Goal: Task Accomplishment & Management: Use online tool/utility

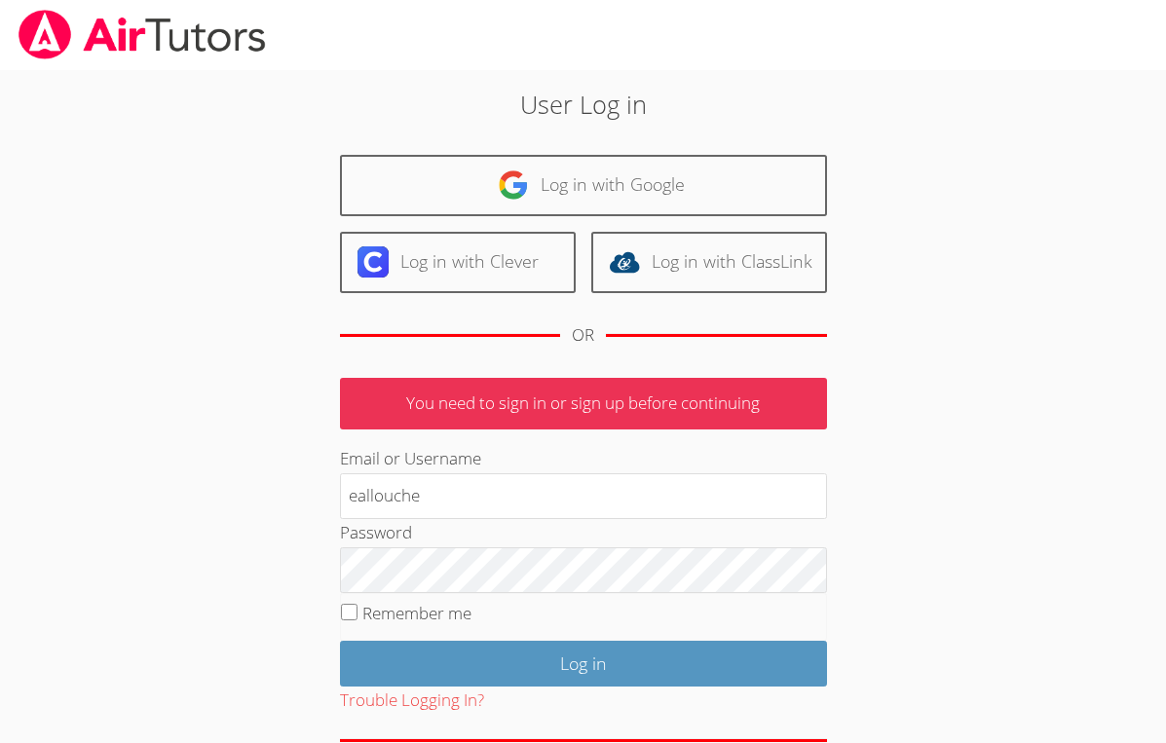
type input "eallouche"
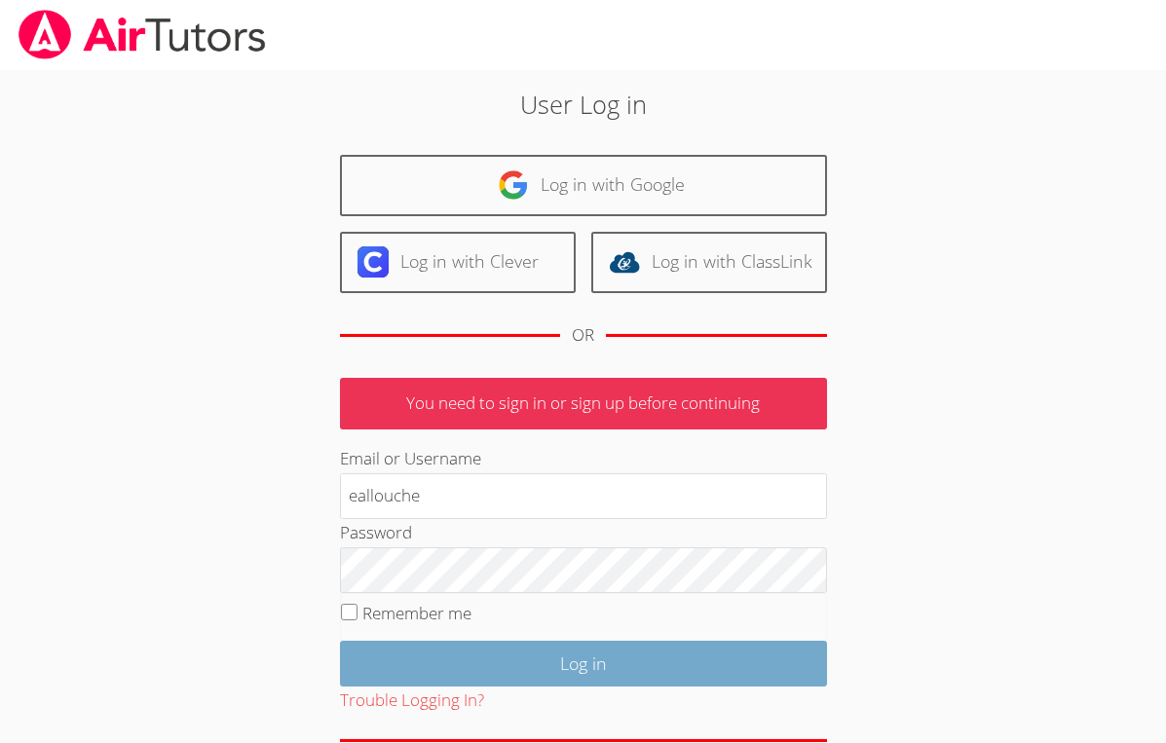
click at [524, 666] on input "Log in" at bounding box center [583, 664] width 487 height 46
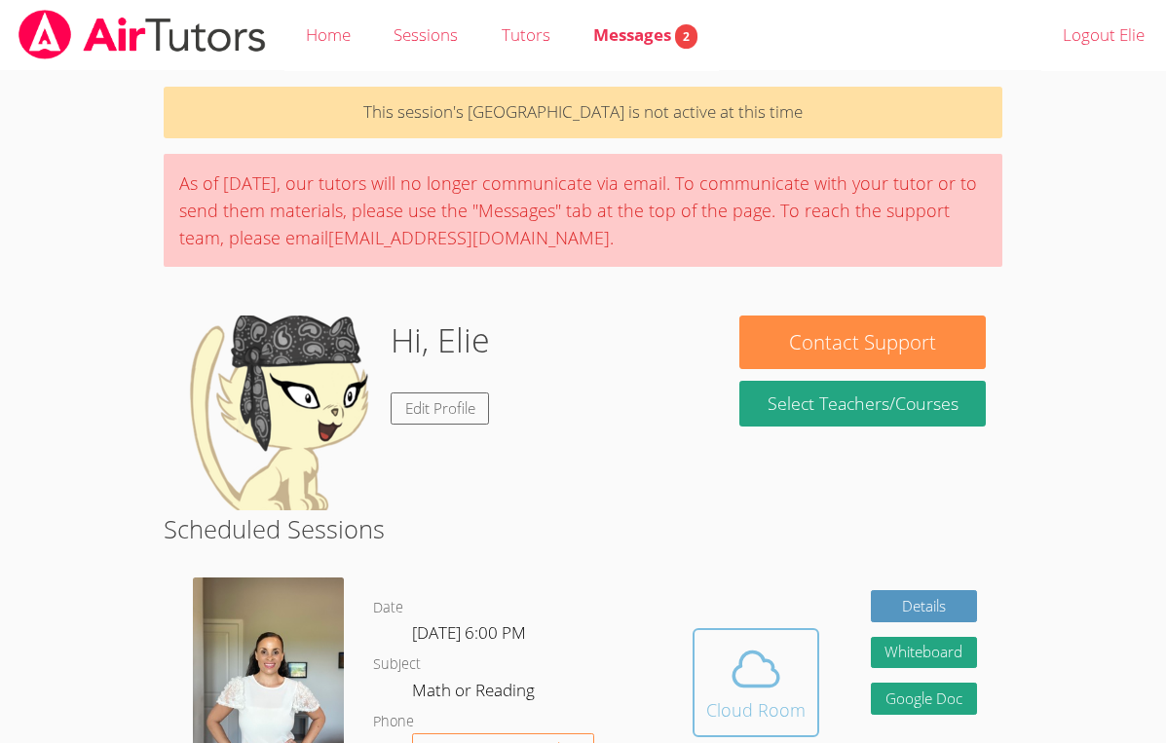
click at [716, 686] on span at bounding box center [755, 669] width 99 height 55
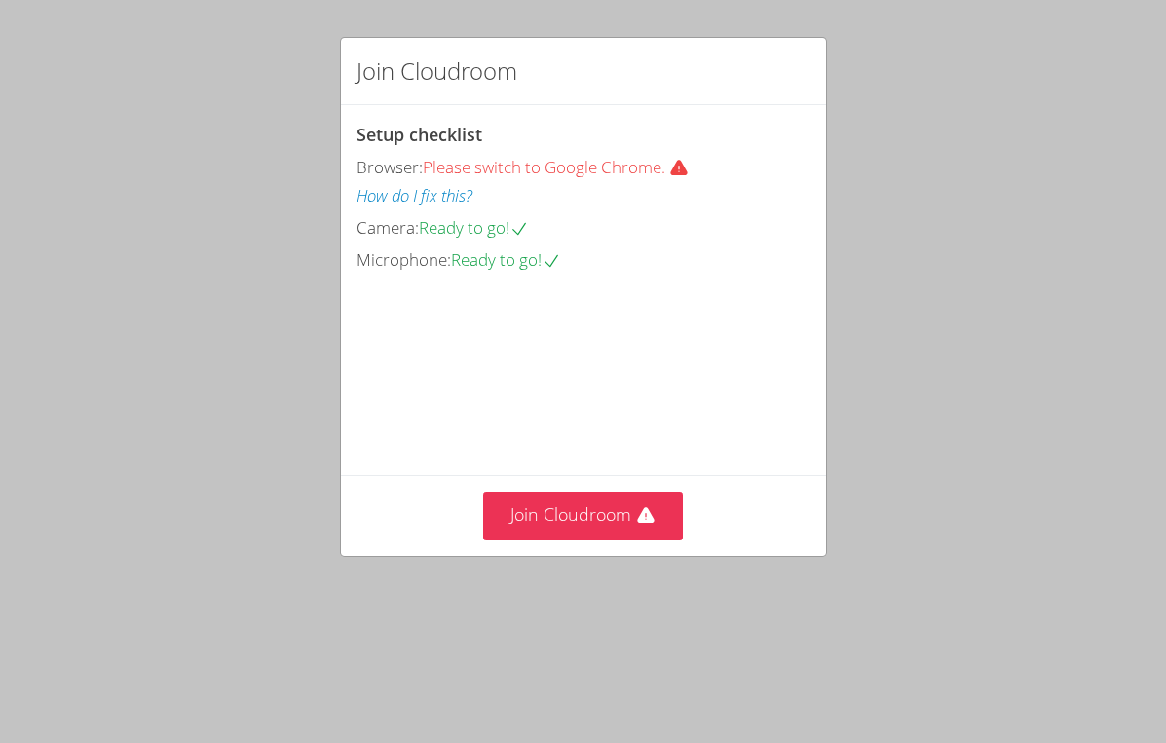
click at [684, 167] on icon at bounding box center [678, 168] width 19 height 19
click at [578, 539] on button "Join Cloudroom" at bounding box center [583, 516] width 200 height 48
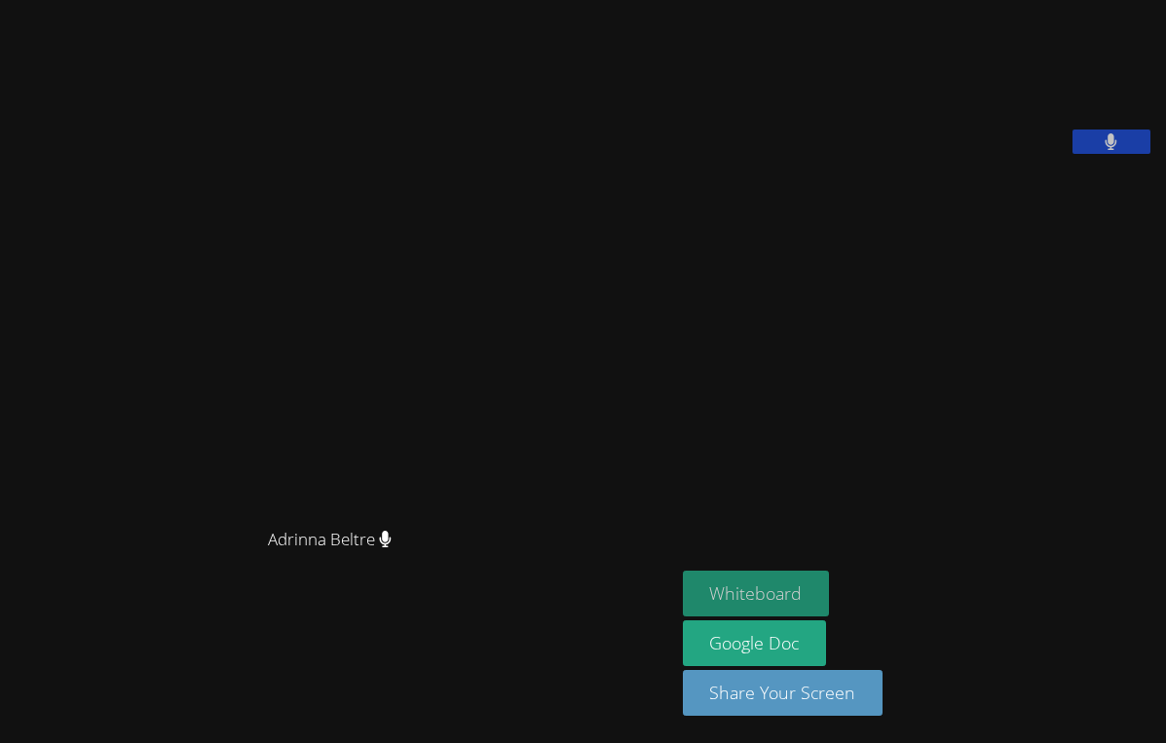
click at [683, 596] on button "Whiteboard" at bounding box center [756, 594] width 147 height 46
click at [1051, 0] on aside "Elie Allouche Whiteboard Google Doc Share Your Screen" at bounding box center [918, 371] width 487 height 743
click at [702, 574] on button "Whiteboard" at bounding box center [756, 594] width 147 height 46
